Goal: Navigation & Orientation: Understand site structure

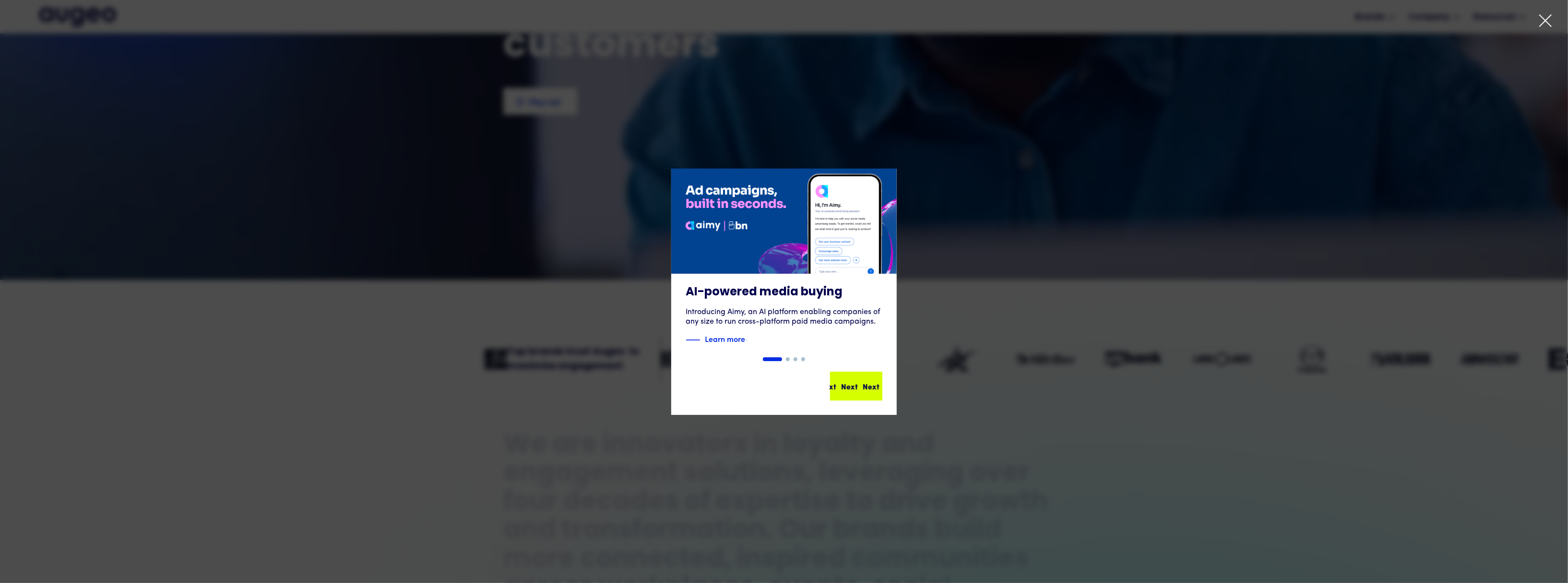
click at [859, 386] on div "Next Next Next Next" at bounding box center [860, 386] width 86 height 12
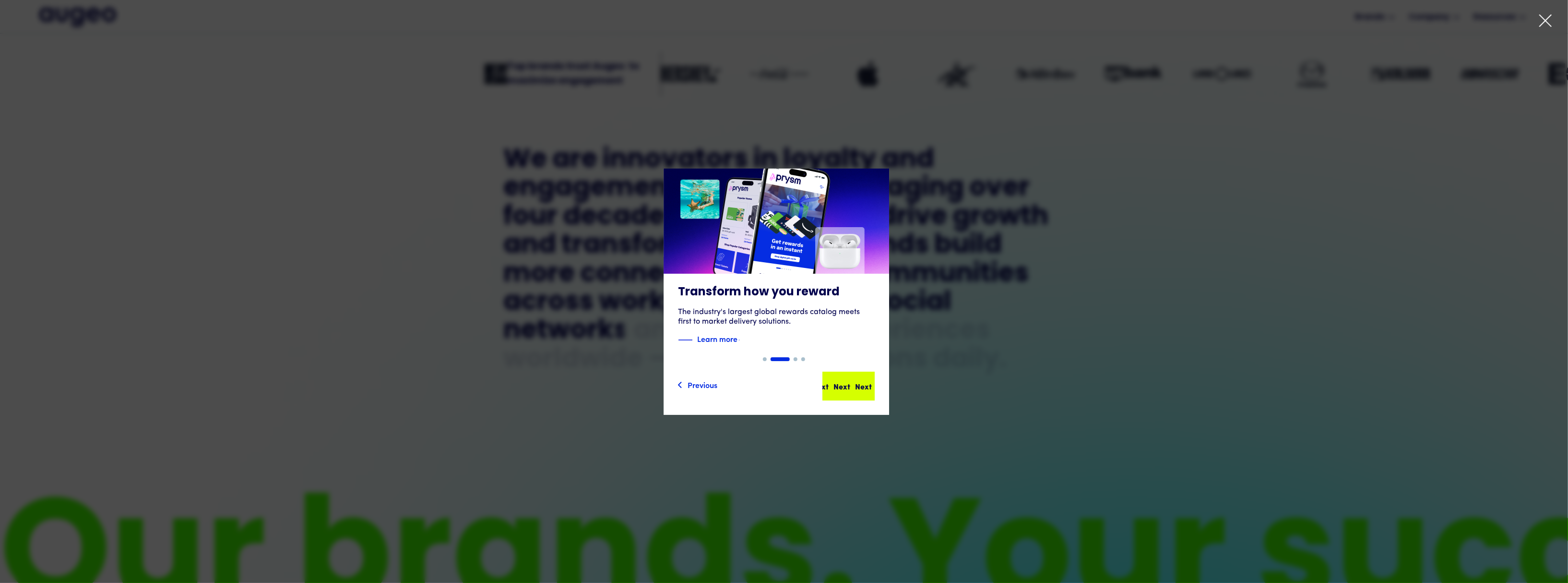
click at [858, 391] on div "Next" at bounding box center [864, 386] width 17 height 12
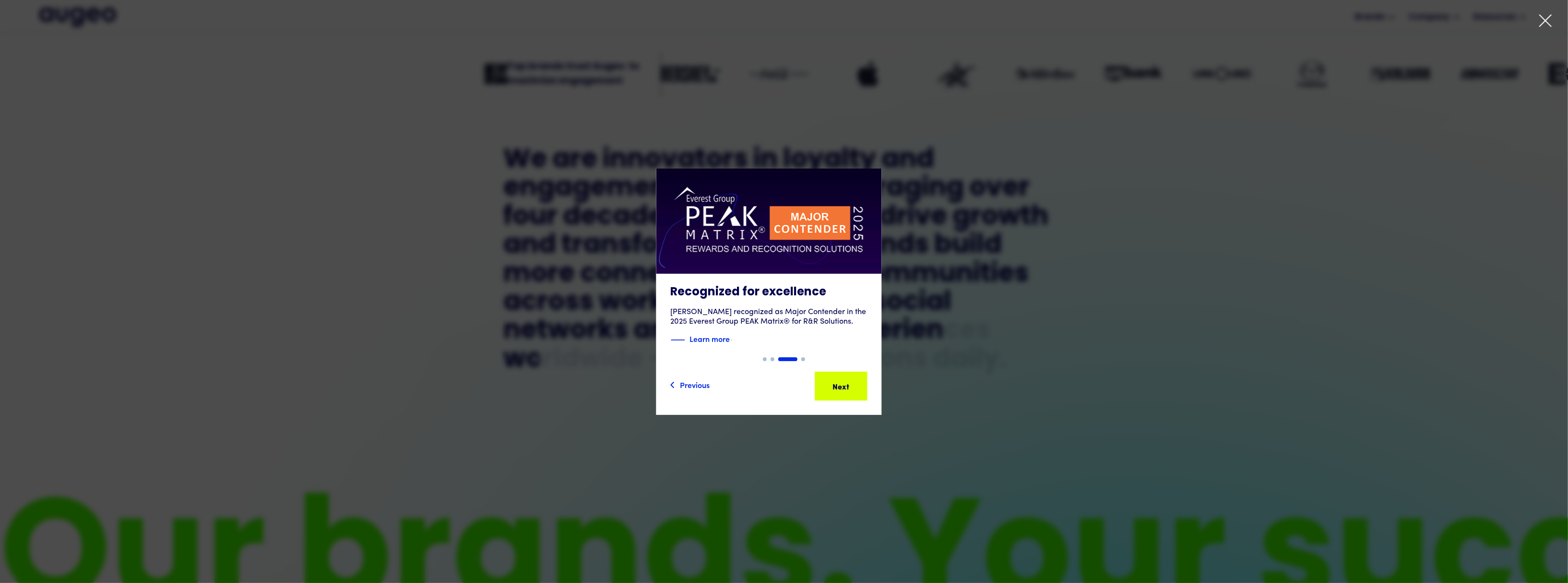
scroll to position [593, 0]
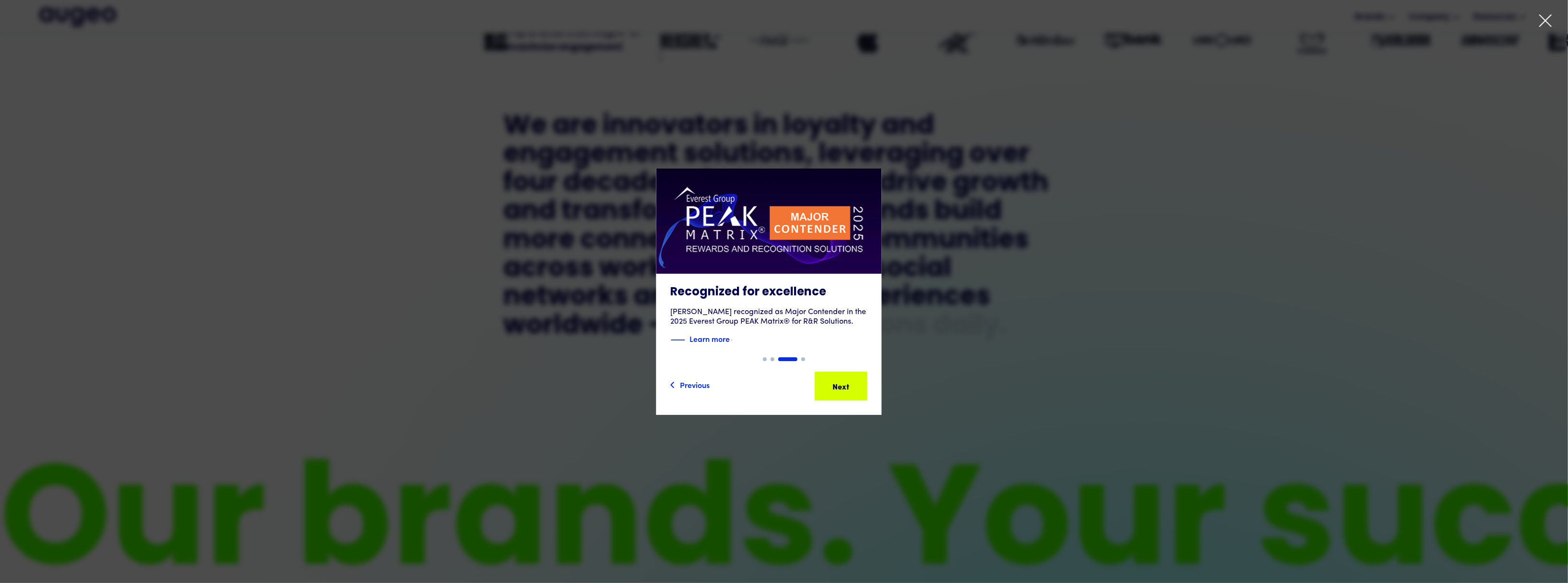
click at [842, 391] on div "Next" at bounding box center [835, 386] width 17 height 12
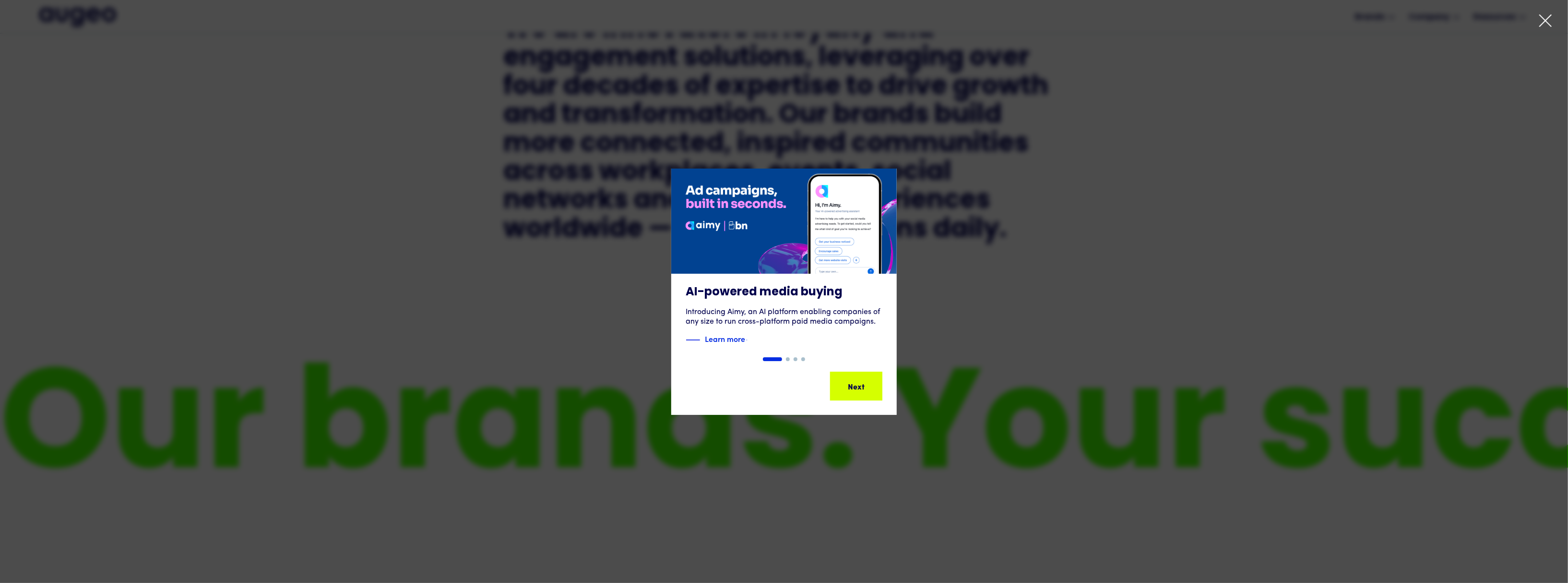
click at [863, 391] on div "Next" at bounding box center [871, 386] width 17 height 12
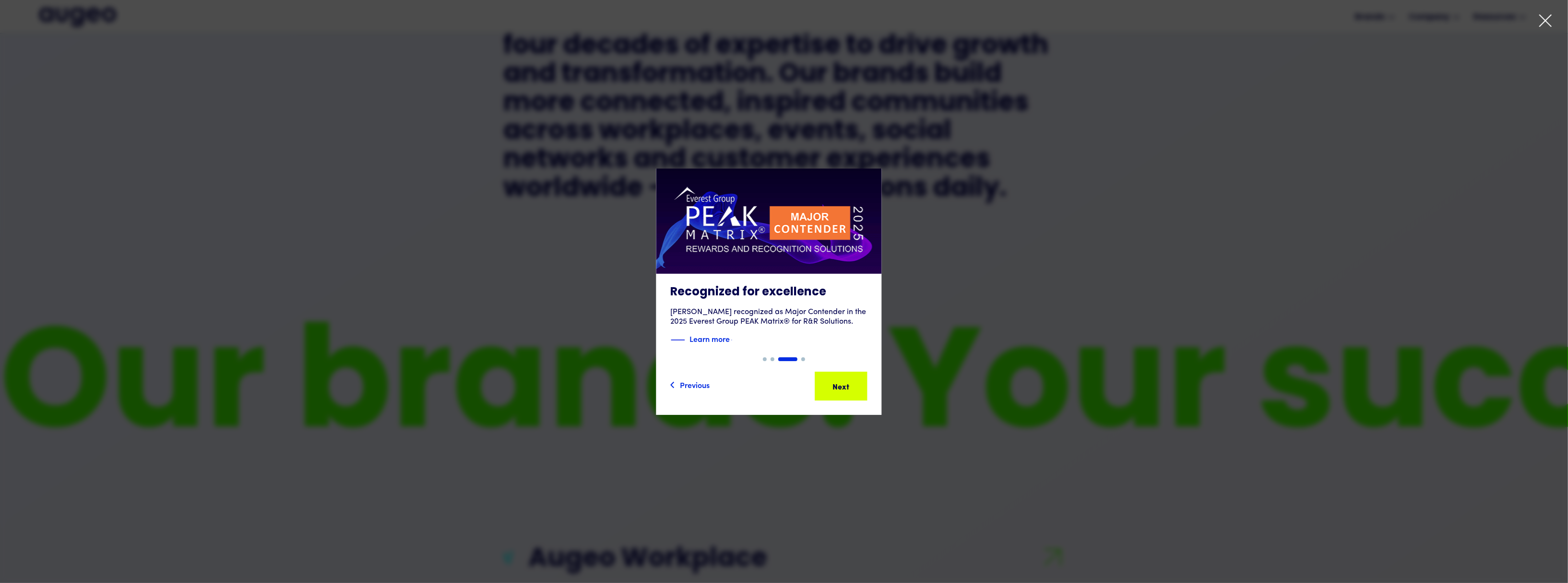
click at [858, 391] on div "Next" at bounding box center [856, 386] width 17 height 12
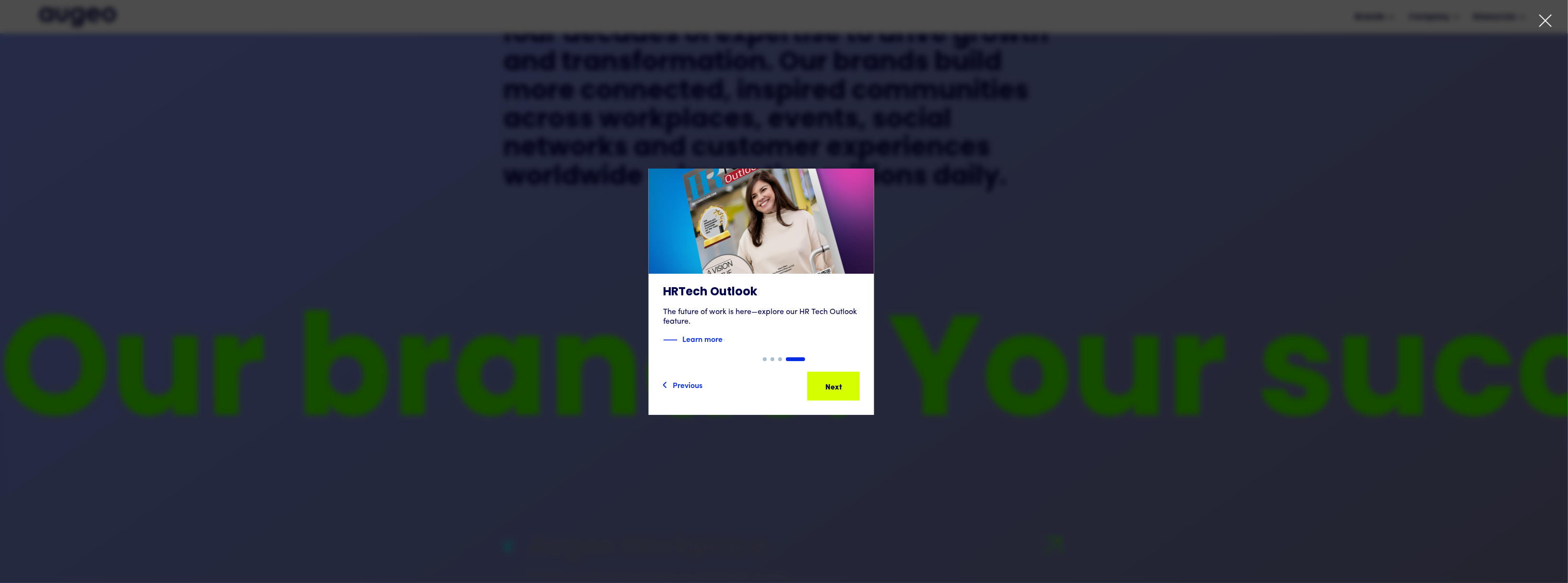
click at [834, 390] on div "Next" at bounding box center [825, 386] width 17 height 12
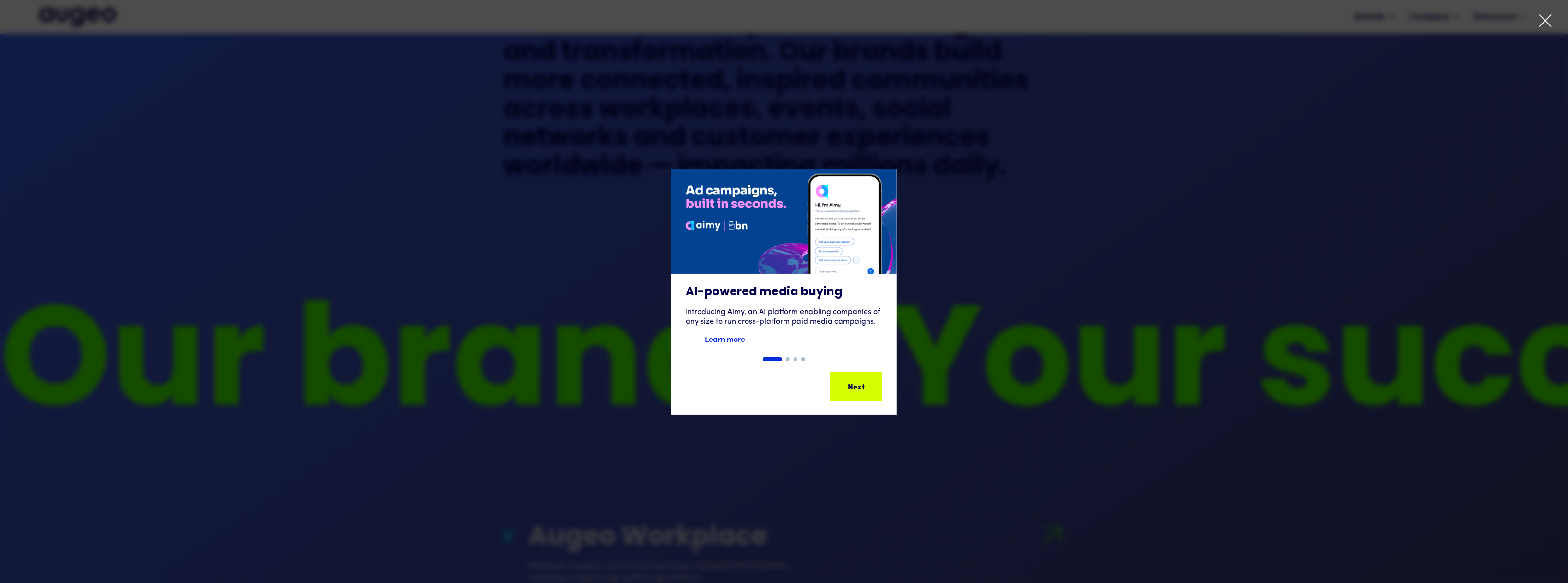
scroll to position [761, 0]
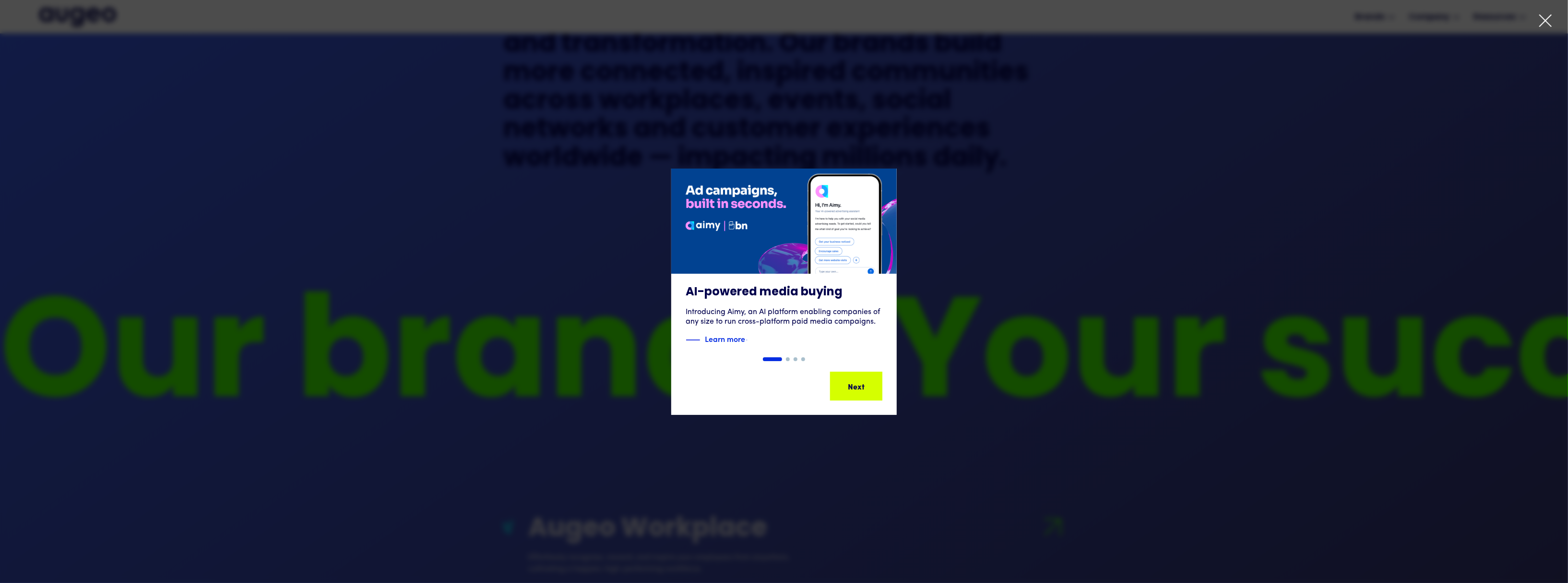
click at [855, 389] on div "Slide 1 of 4. AI-powered media buying Introducing Aimy, an AI platform enabling…" at bounding box center [784, 292] width 1568 height 246
click at [863, 389] on div "Next" at bounding box center [871, 386] width 17 height 12
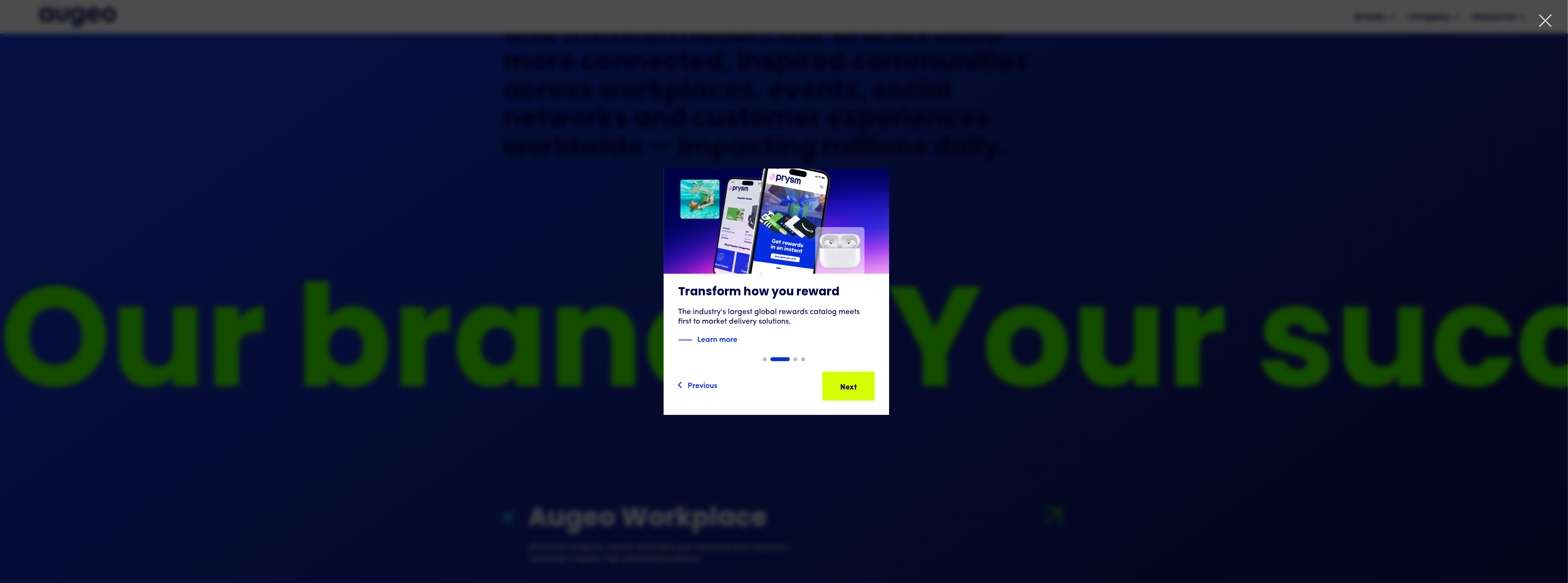
scroll to position [777, 0]
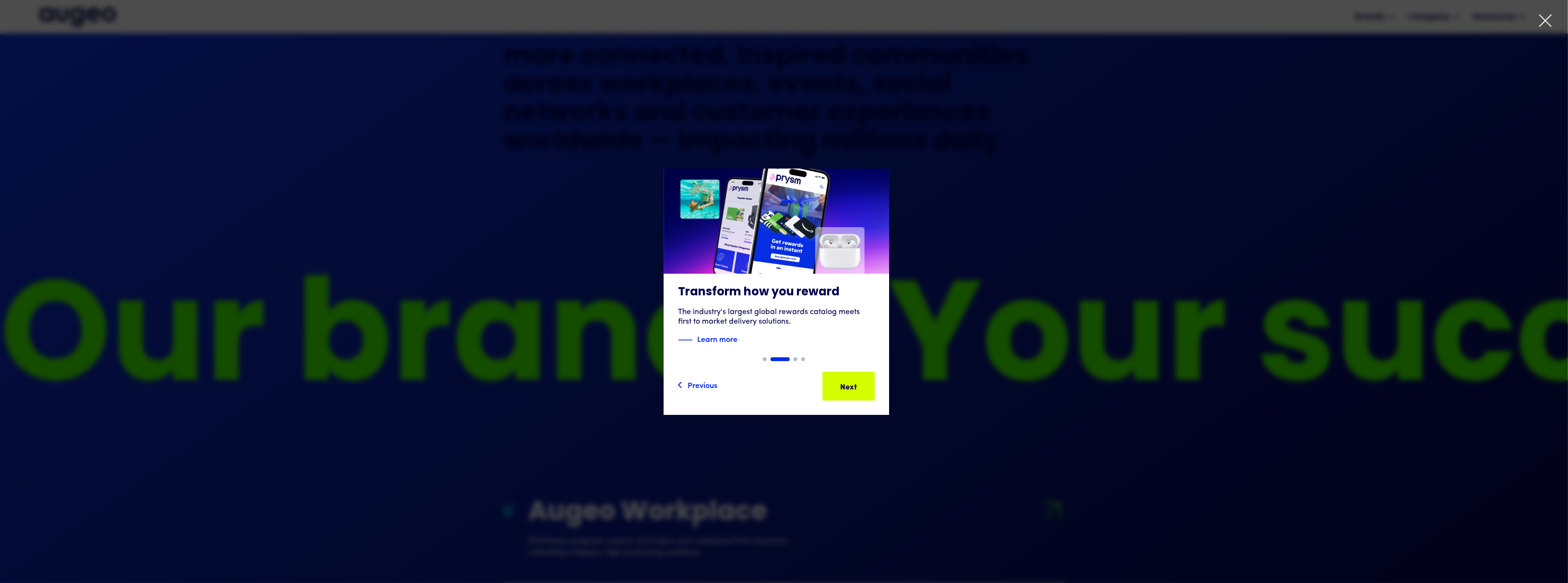
click at [855, 389] on div "Next Next Next Next" at bounding box center [853, 386] width 86 height 12
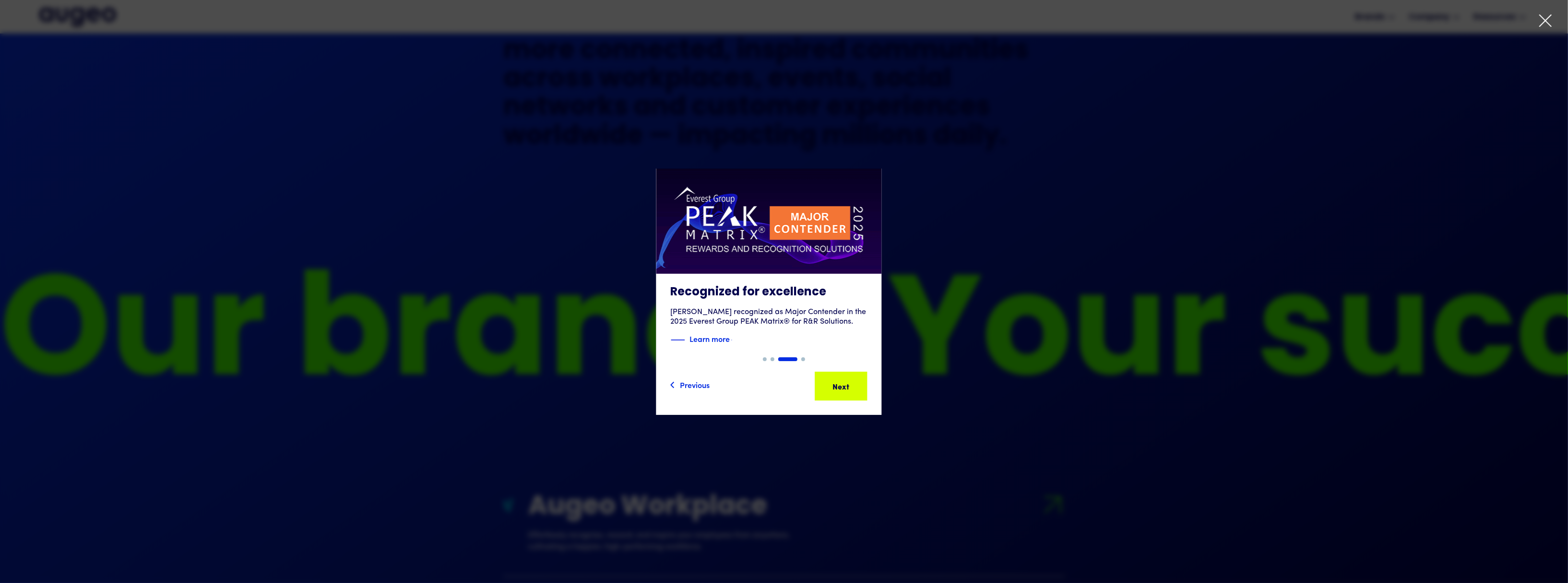
scroll to position [788, 0]
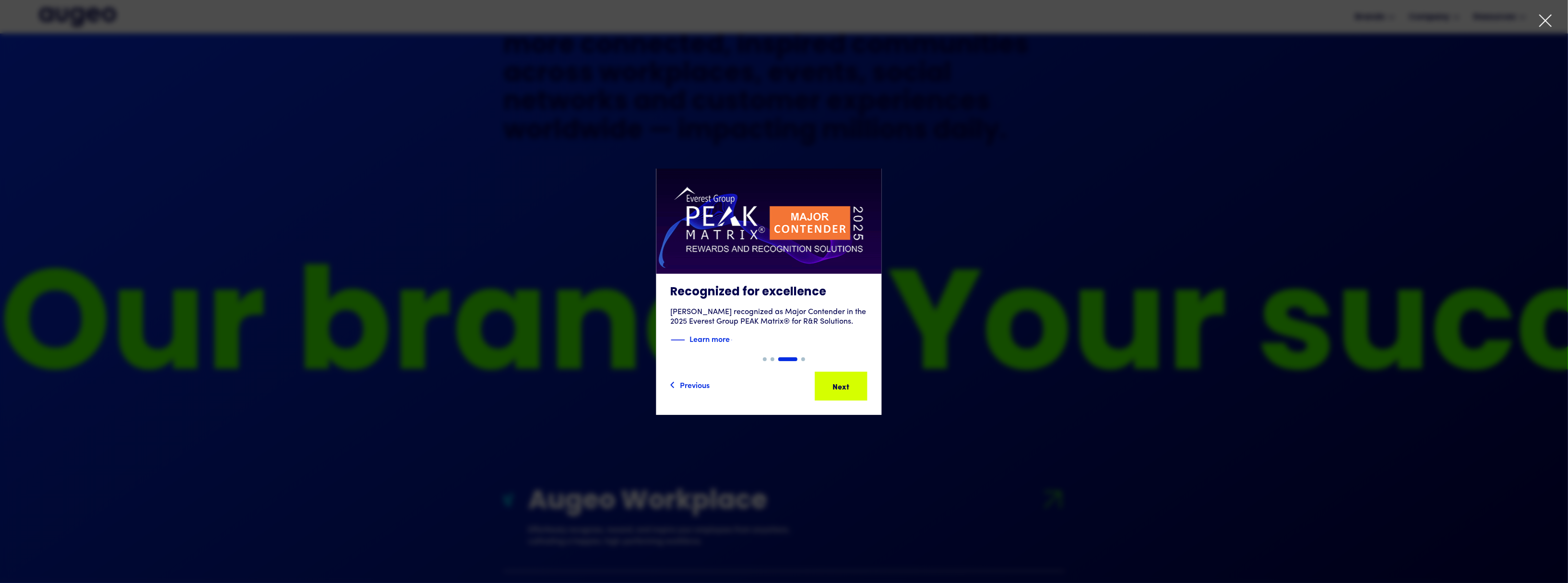
click at [855, 389] on div "Next" at bounding box center [856, 386] width 17 height 12
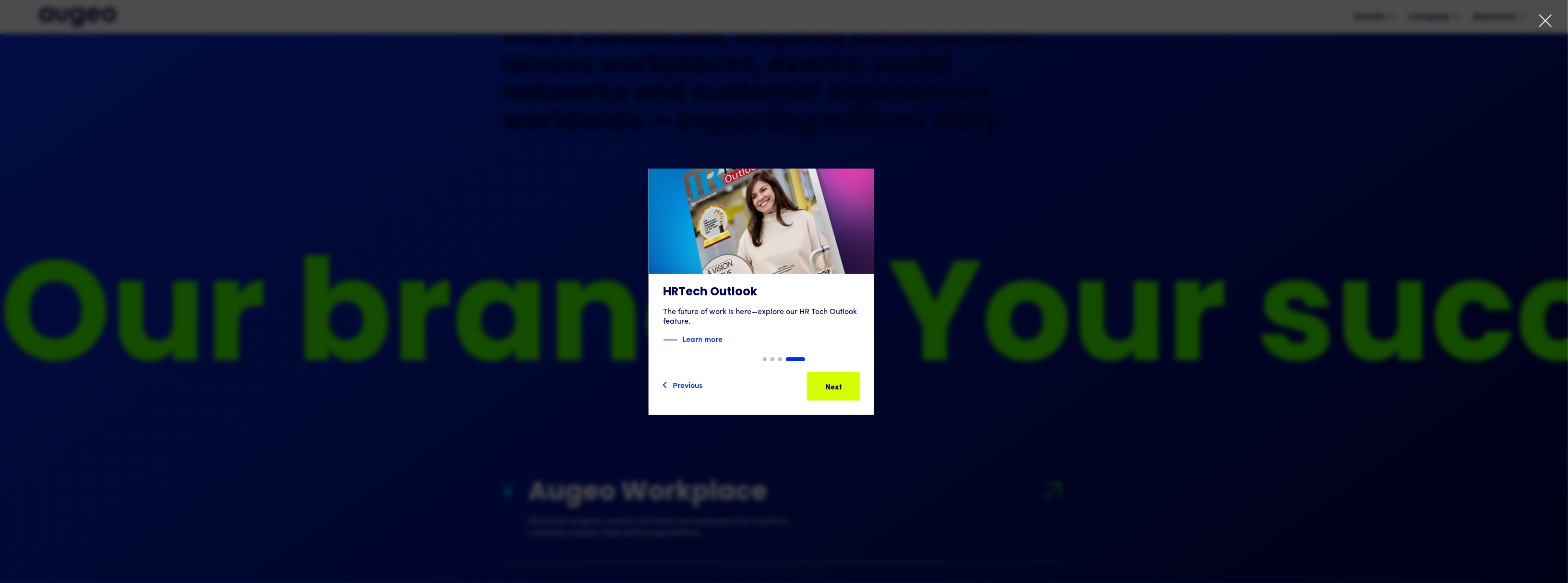
click at [855, 389] on div "Next" at bounding box center [849, 386] width 17 height 12
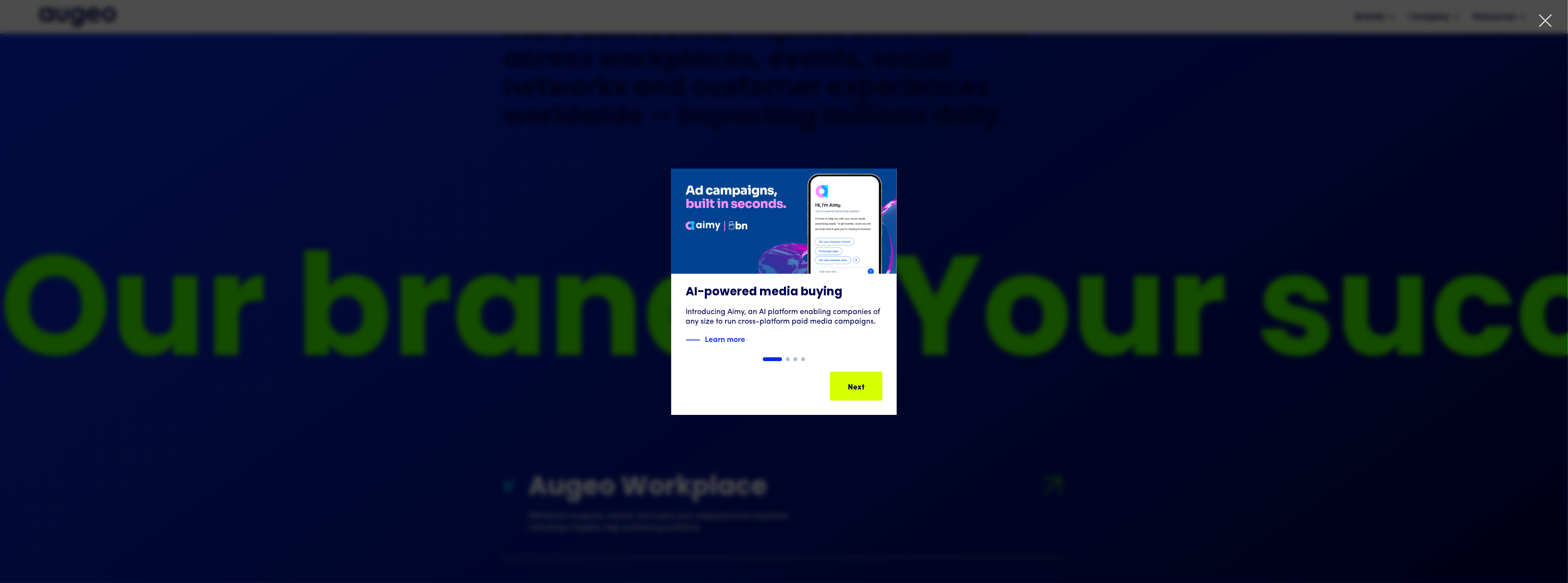
drag, startPoint x: 1019, startPoint y: 387, endPoint x: 1011, endPoint y: 389, distance: 8.2
click at [1011, 389] on div "1 of 4" at bounding box center [784, 292] width 1568 height 246
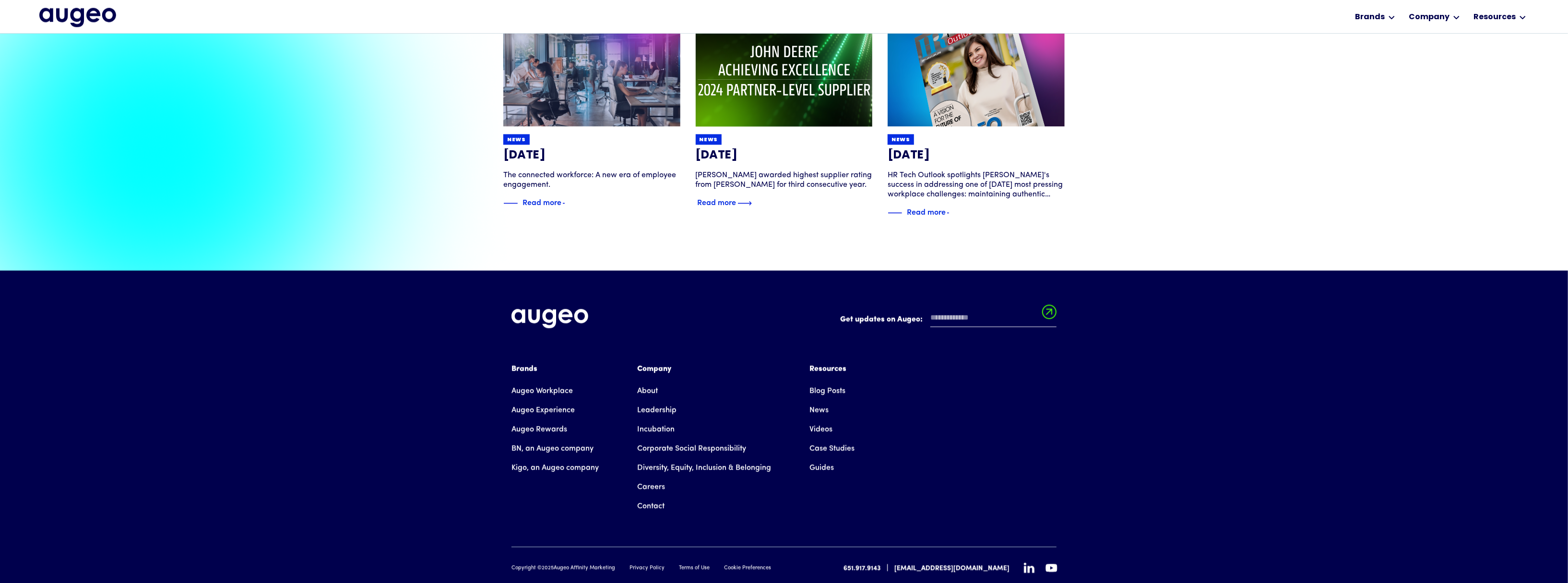
scroll to position [2275, 0]
